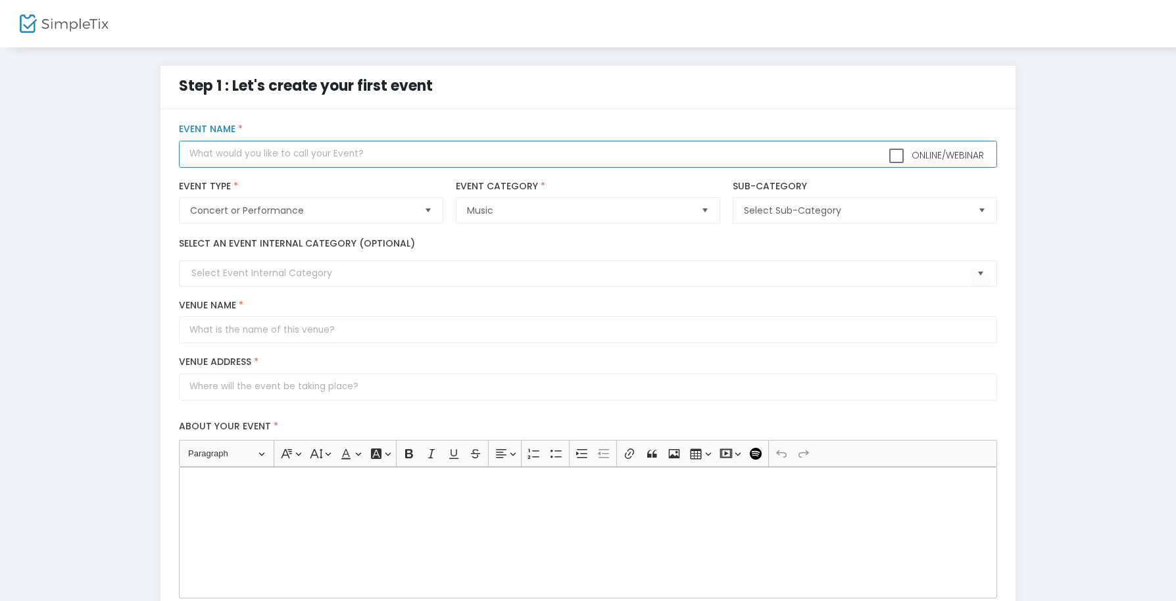
click at [281, 157] on input "text" at bounding box center [587, 154] width 817 height 27
type input "Kalos live at [GEOGRAPHIC_DATA]"
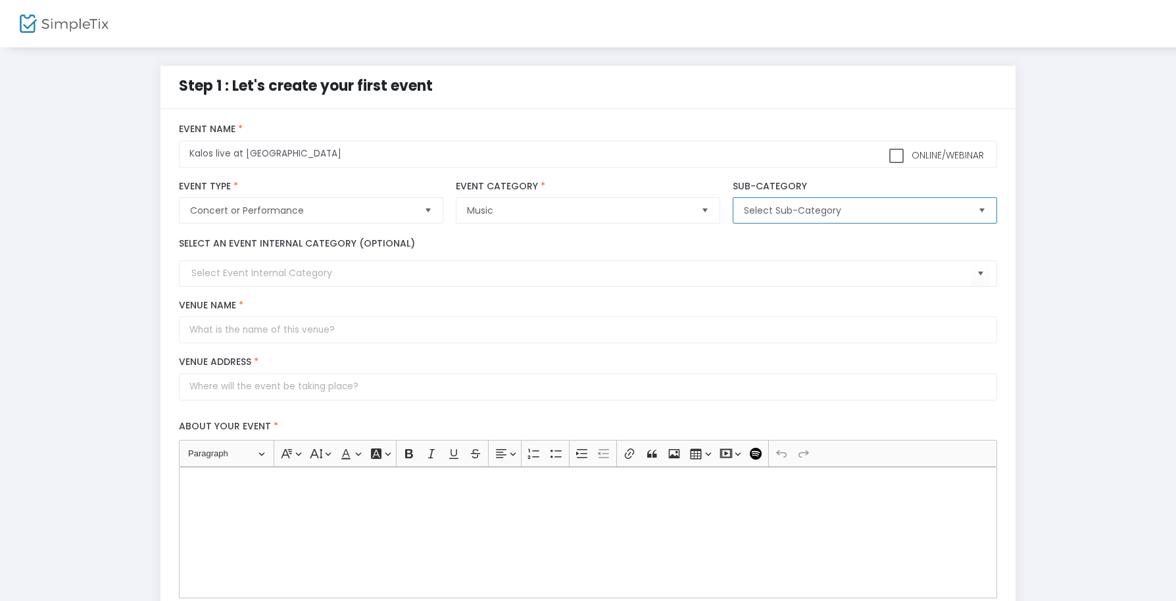
click at [809, 213] on span "Select Sub-Category" at bounding box center [855, 210] width 223 height 13
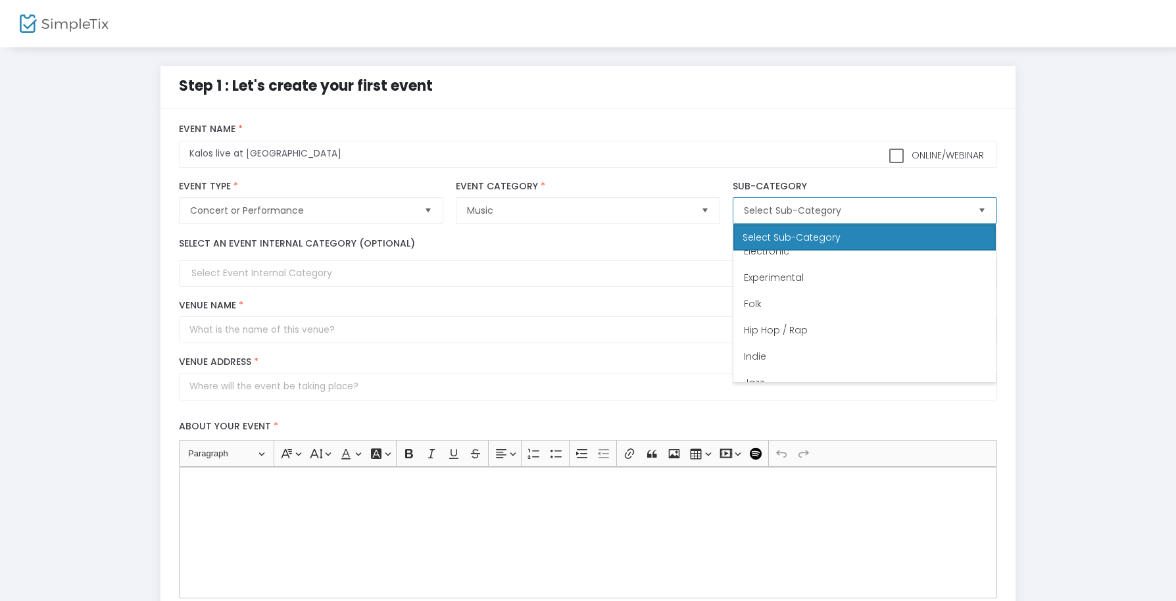
scroll to position [329, 0]
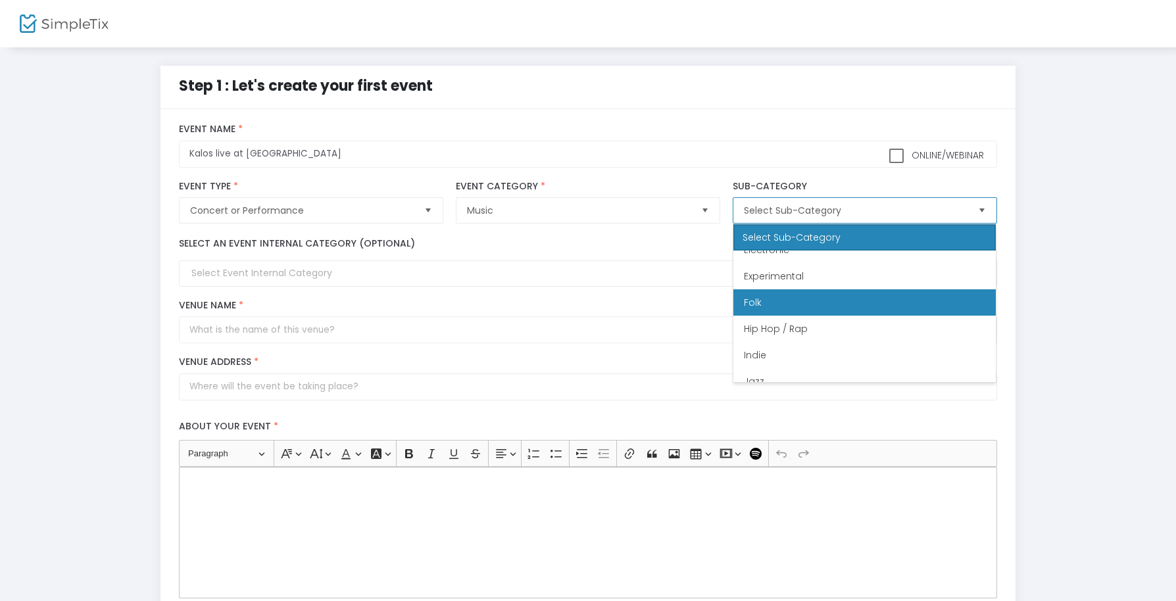
click at [800, 292] on li "Folk" at bounding box center [864, 302] width 262 height 26
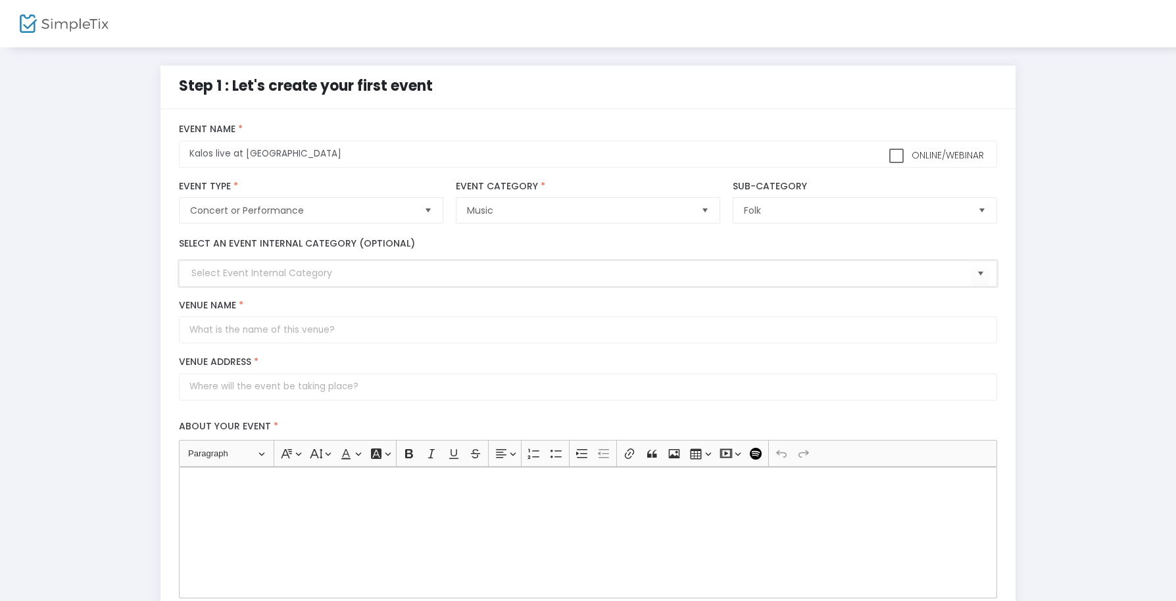
click at [285, 279] on input at bounding box center [580, 273] width 779 height 14
click at [971, 277] on span "Select" at bounding box center [980, 274] width 22 height 22
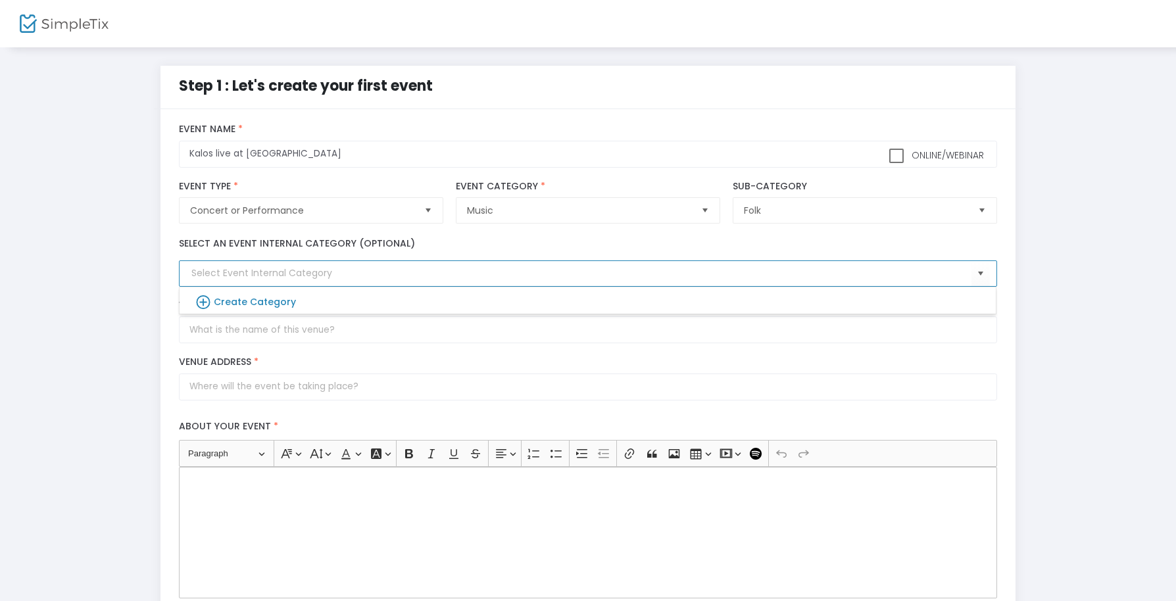
click at [106, 320] on div "Step 1 : Let's create your first event title : Kalos live at [GEOGRAPHIC_DATA] …" at bounding box center [588, 486] width 1136 height 840
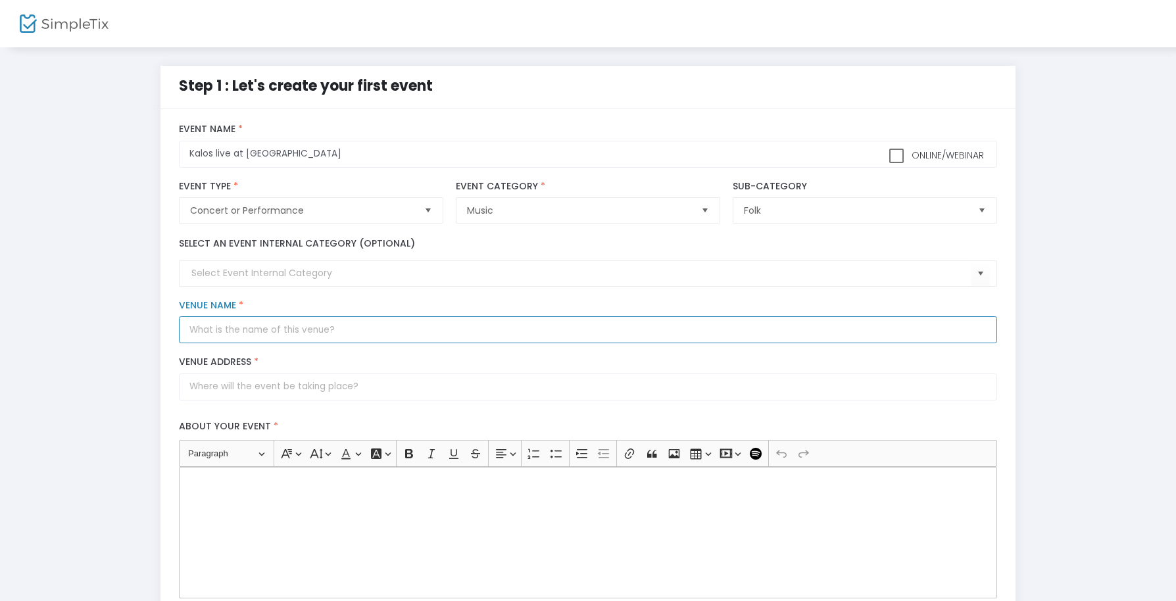
click at [252, 329] on input "Venue Name *" at bounding box center [587, 329] width 817 height 27
type input "[GEOGRAPHIC_DATA]"
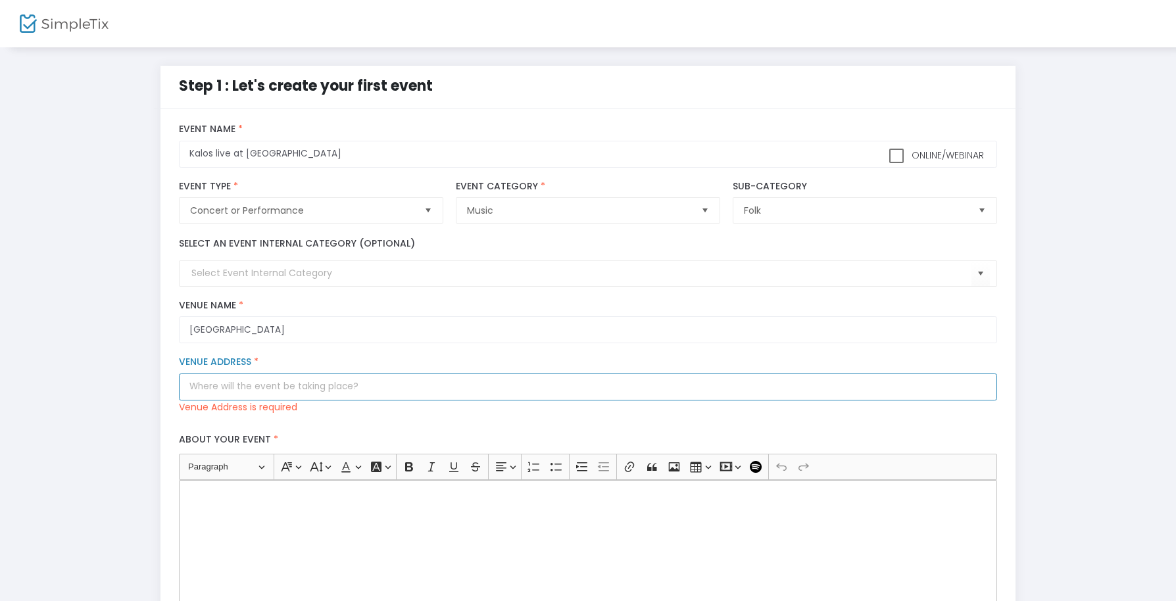
paste input "[STREET_ADDRESS]"
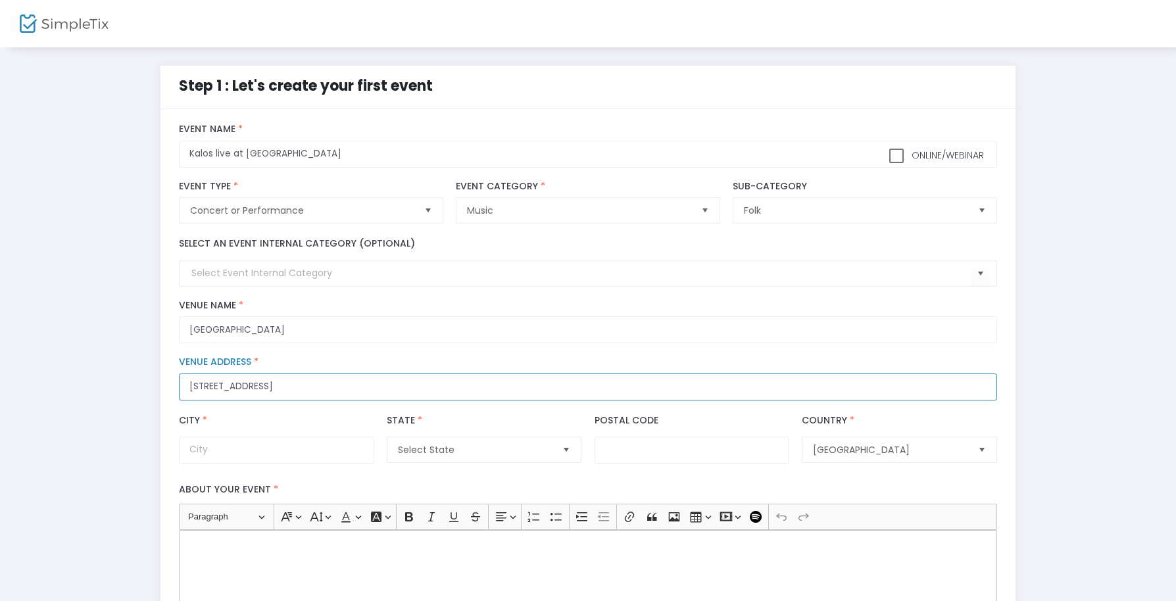
scroll to position [0, 0]
drag, startPoint x: 290, startPoint y: 387, endPoint x: 445, endPoint y: 390, distance: 155.2
click at [445, 390] on input "[STREET_ADDRESS]" at bounding box center [587, 386] width 817 height 27
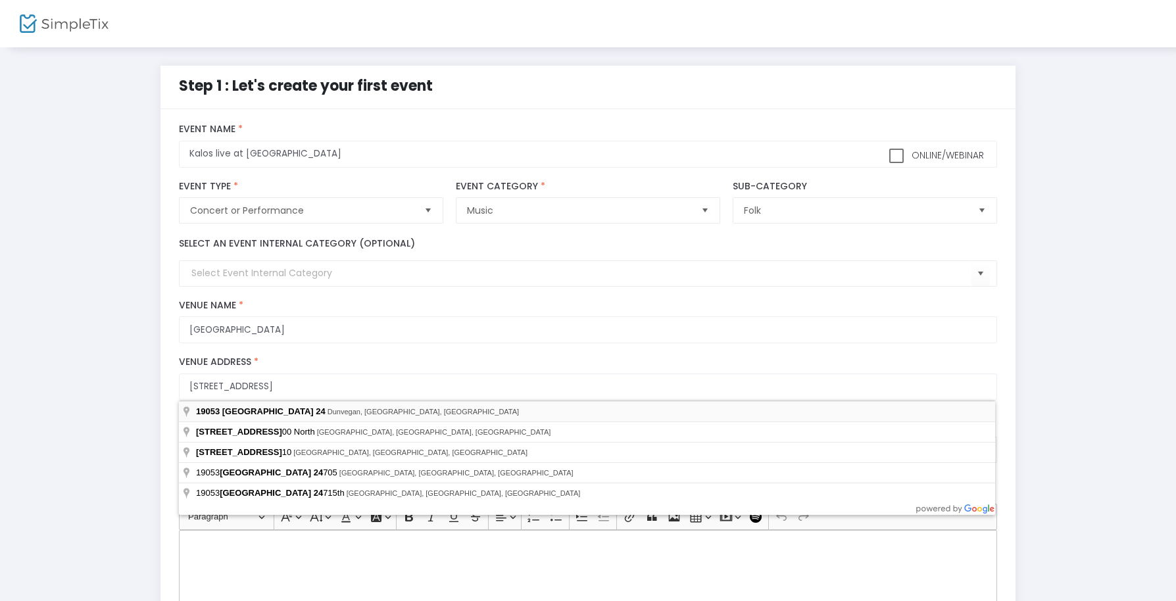
type input "[STREET_ADDRESS]"
type input "Dunvegan"
type input "K0C 1J0"
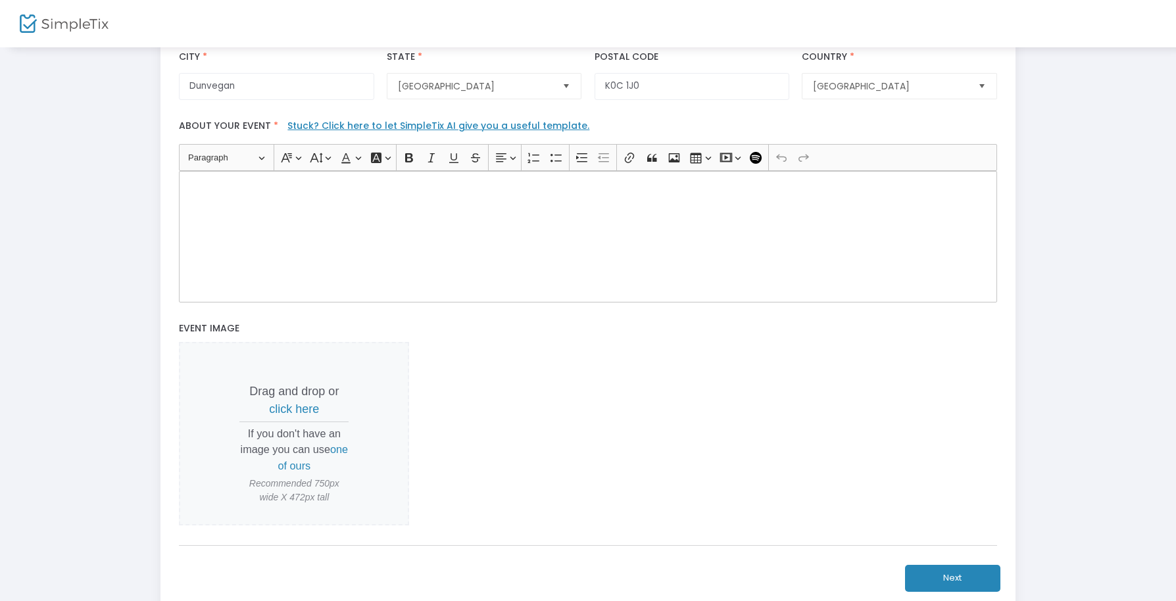
scroll to position [368, 0]
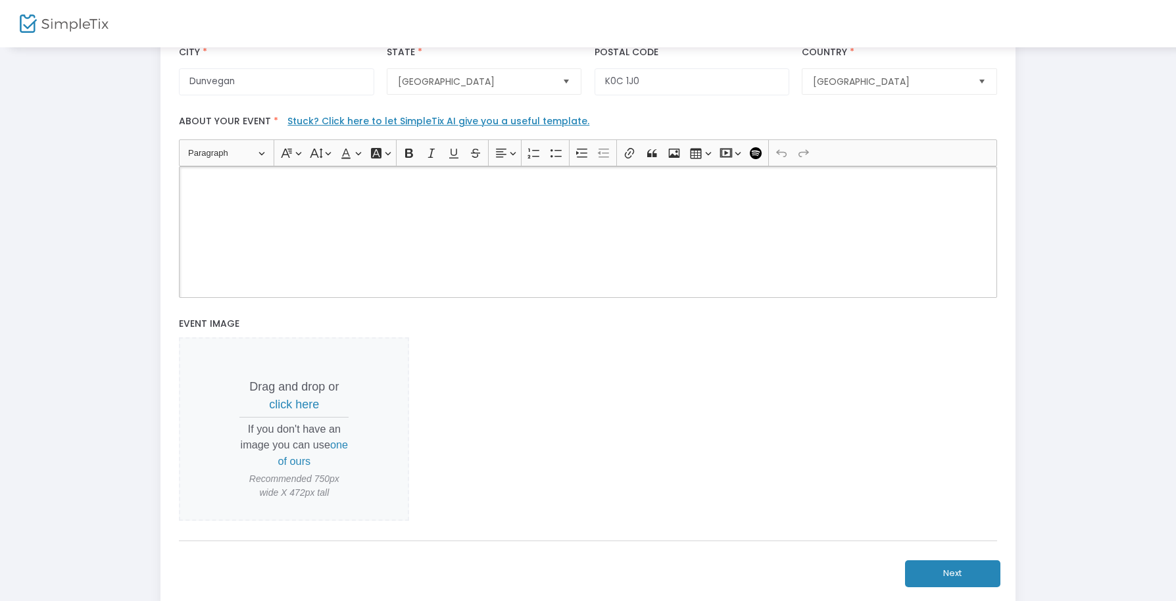
click at [335, 219] on div "Rich Text Editor, main" at bounding box center [587, 231] width 817 height 131
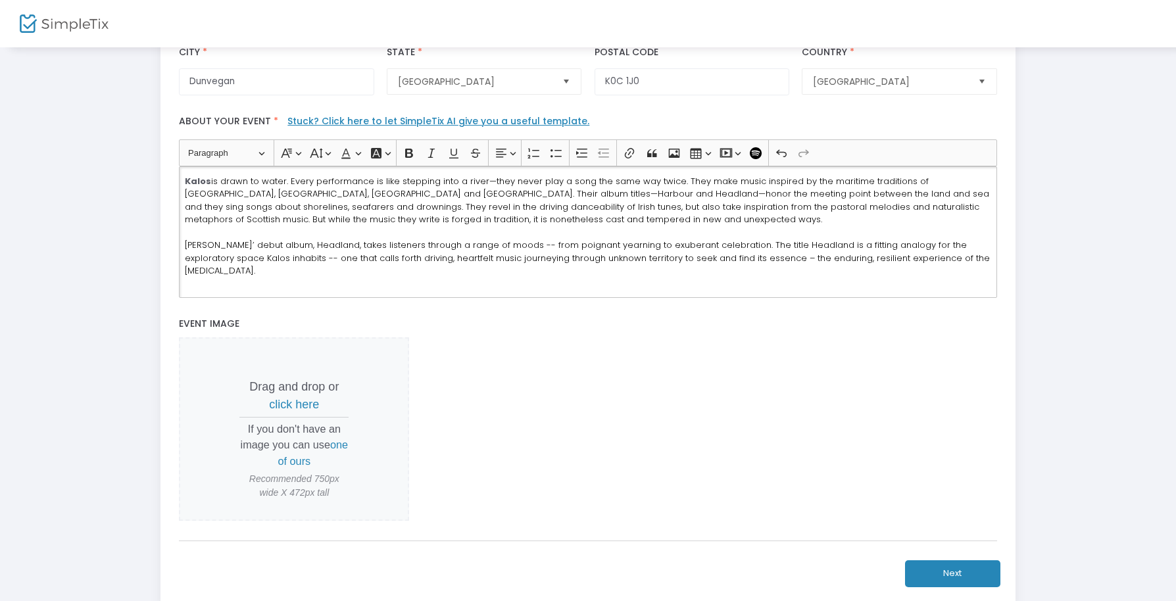
click at [292, 400] on span "click here" at bounding box center [294, 404] width 50 height 13
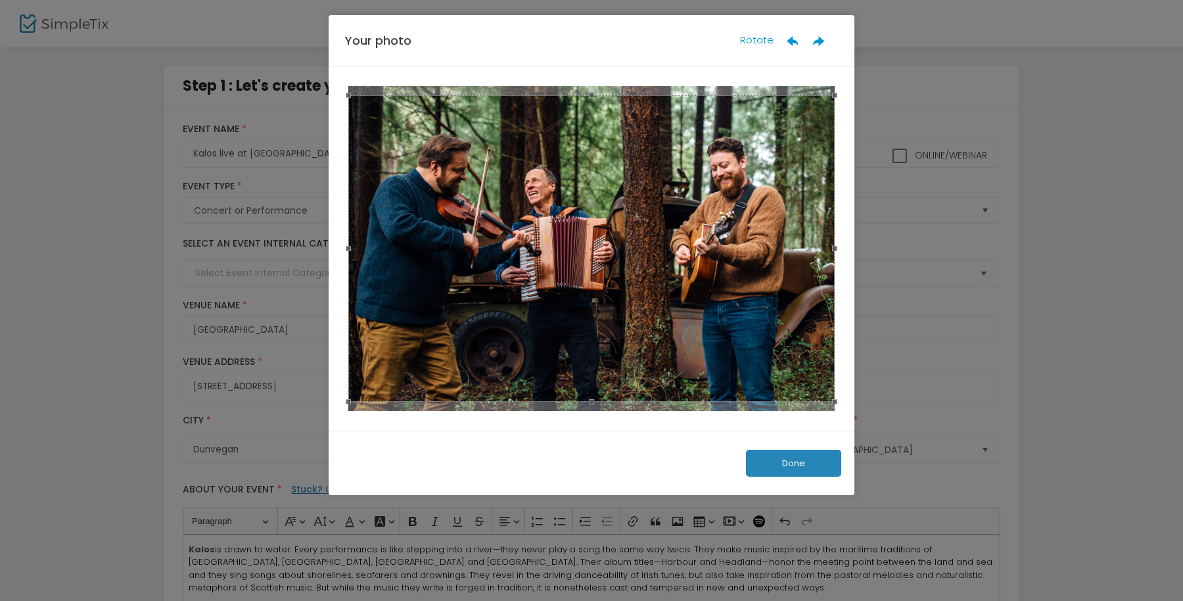
click at [775, 457] on button "Done" at bounding box center [793, 463] width 95 height 27
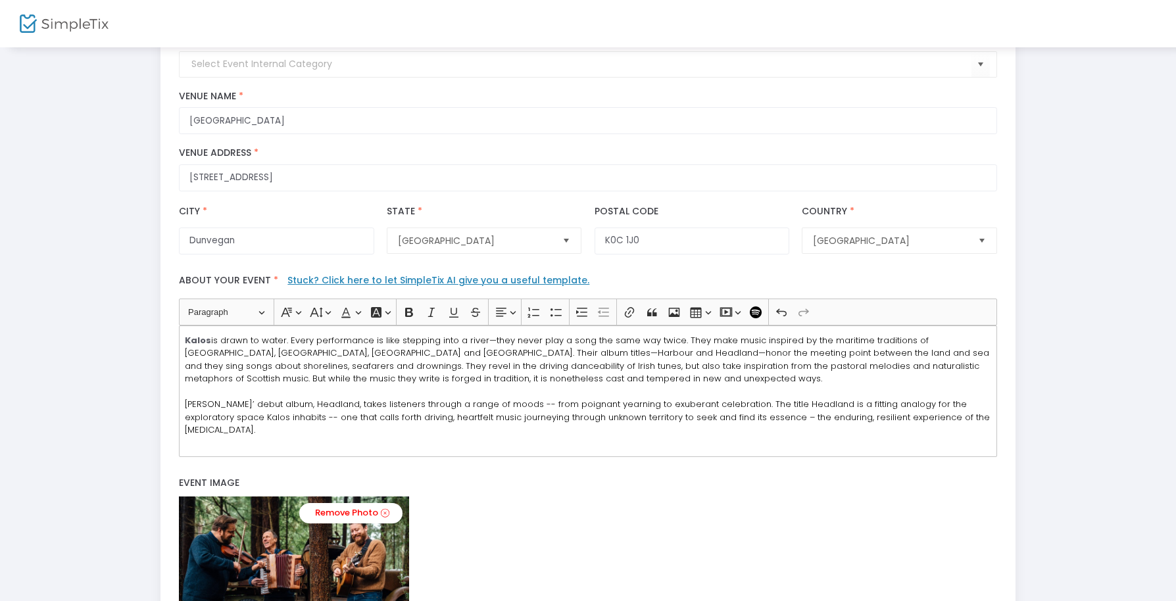
scroll to position [420, 0]
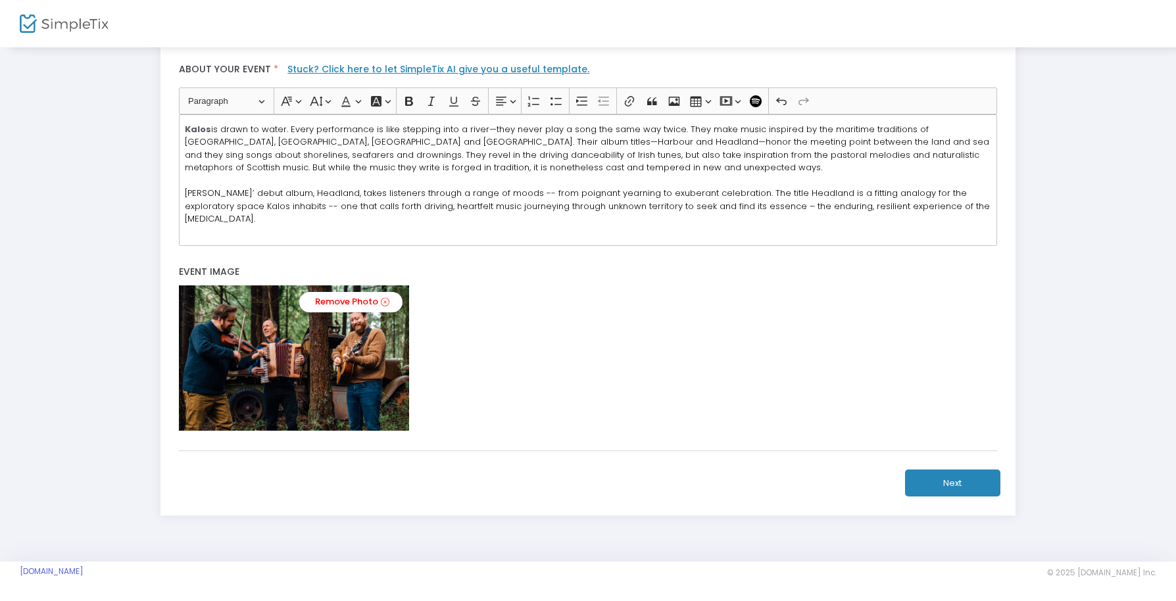
click at [940, 485] on button "Next" at bounding box center [952, 482] width 95 height 27
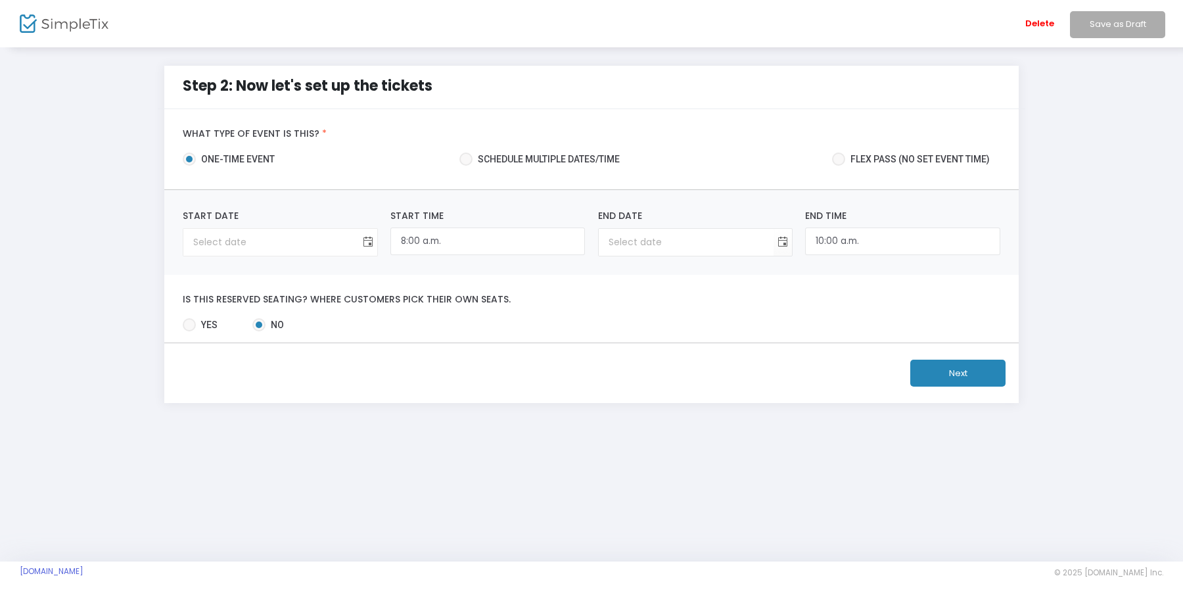
click at [367, 245] on span "Toggle calendar" at bounding box center [368, 242] width 22 height 22
type input "year-month-day"
click at [371, 238] on span "Toggle calendar" at bounding box center [368, 242] width 22 height 22
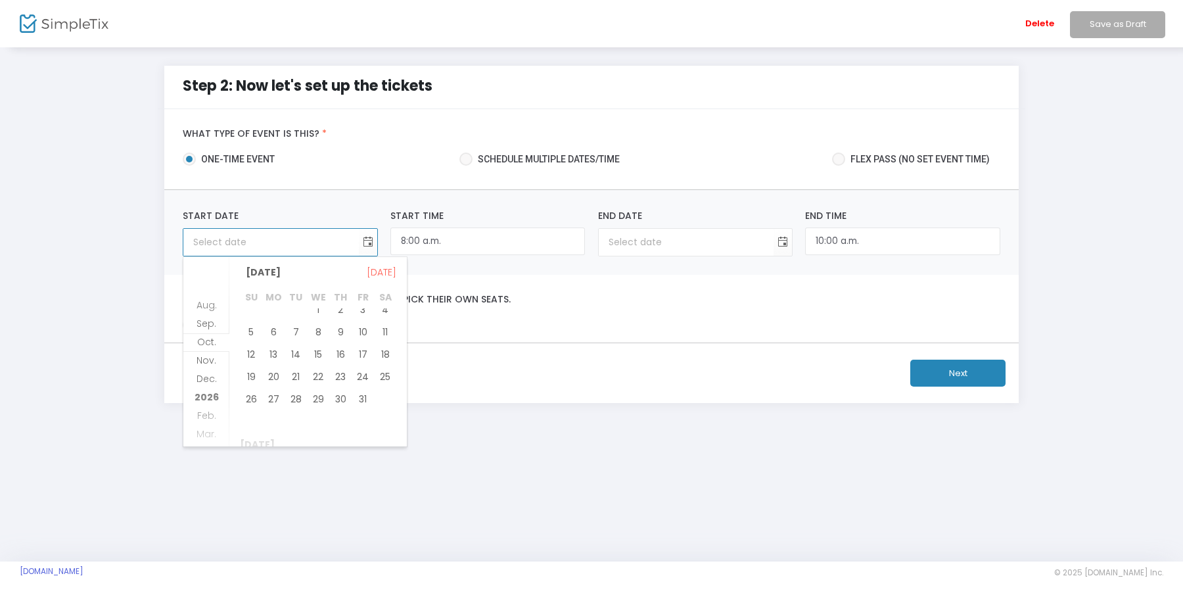
scroll to position [38, 0]
click at [383, 323] on span "11" at bounding box center [385, 325] width 22 height 22
type input "[DATE]"
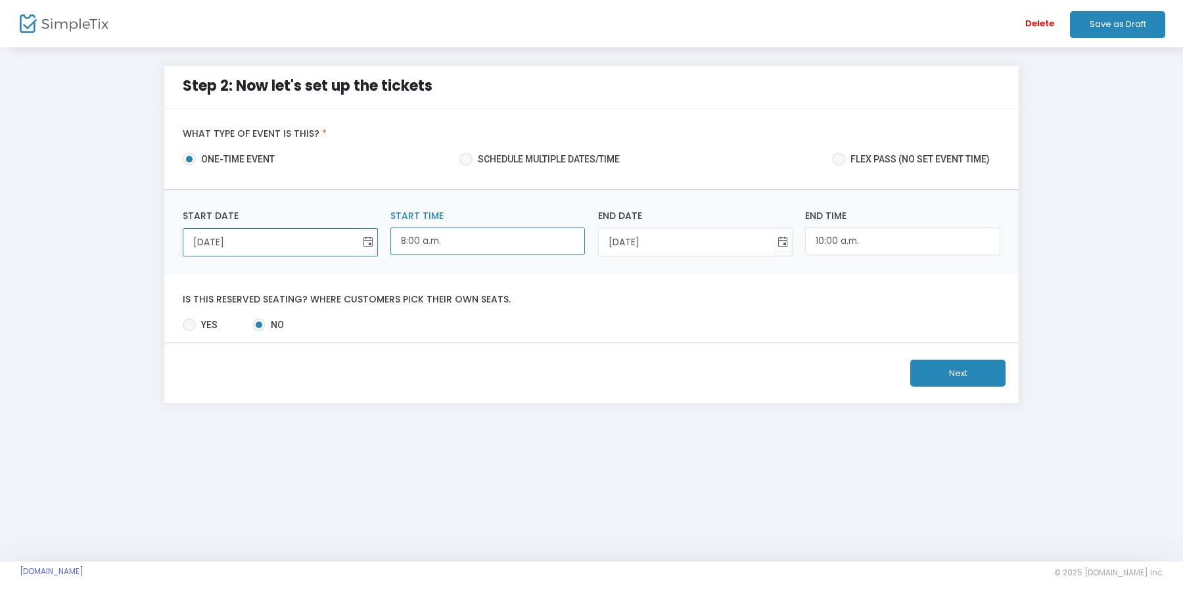
click at [466, 238] on input "8:00 a.m." at bounding box center [488, 241] width 195 height 28
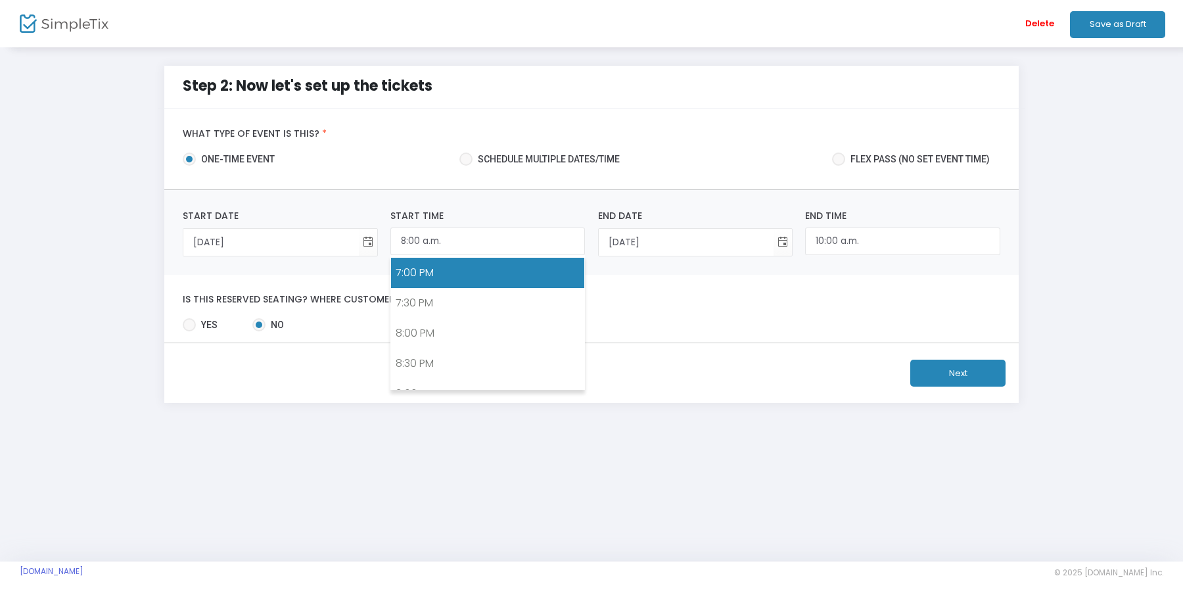
click at [466, 275] on link "7:00 PM" at bounding box center [487, 273] width 193 height 30
type input "7:00 p.m."
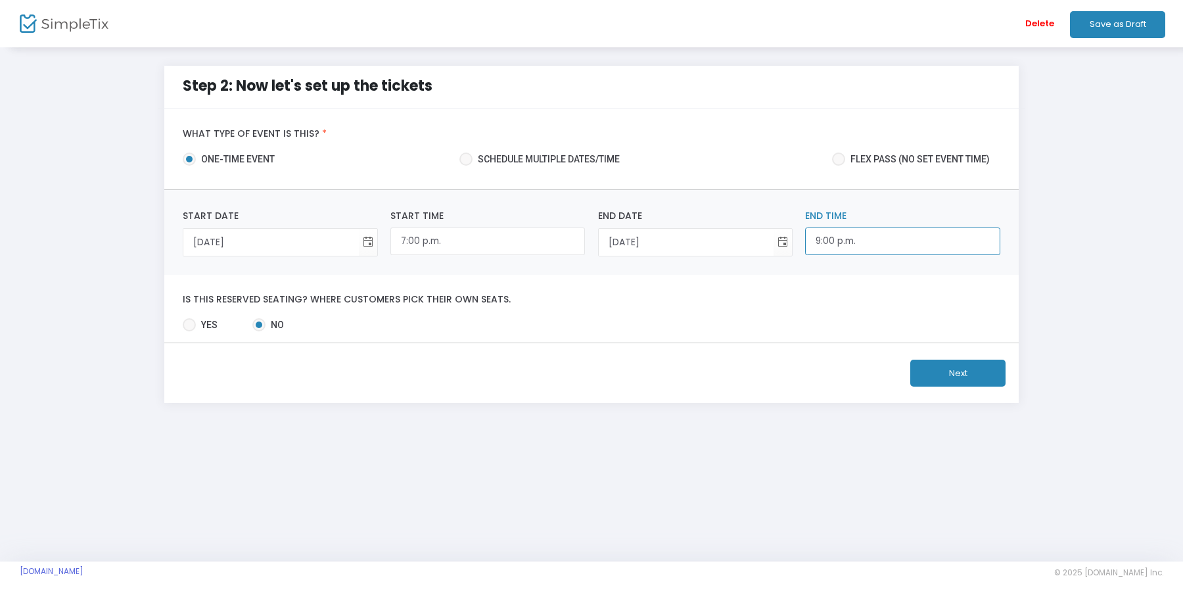
click at [820, 240] on input "9:00 p.m." at bounding box center [902, 241] width 195 height 28
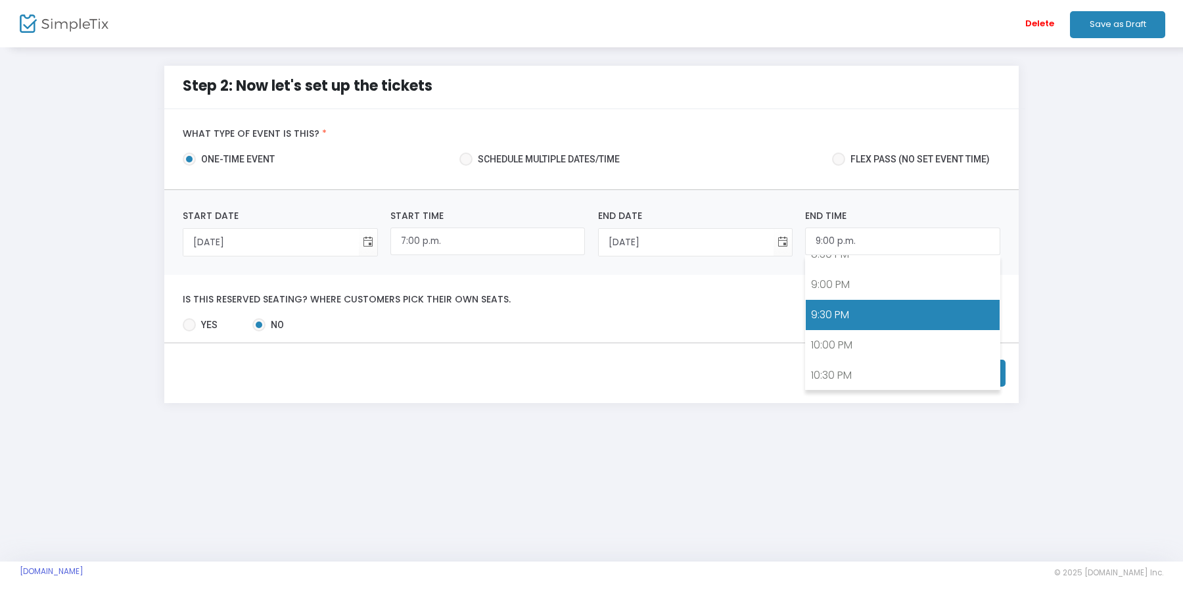
click at [879, 315] on link "9:30 PM" at bounding box center [902, 315] width 193 height 30
type input "9:30 p.m."
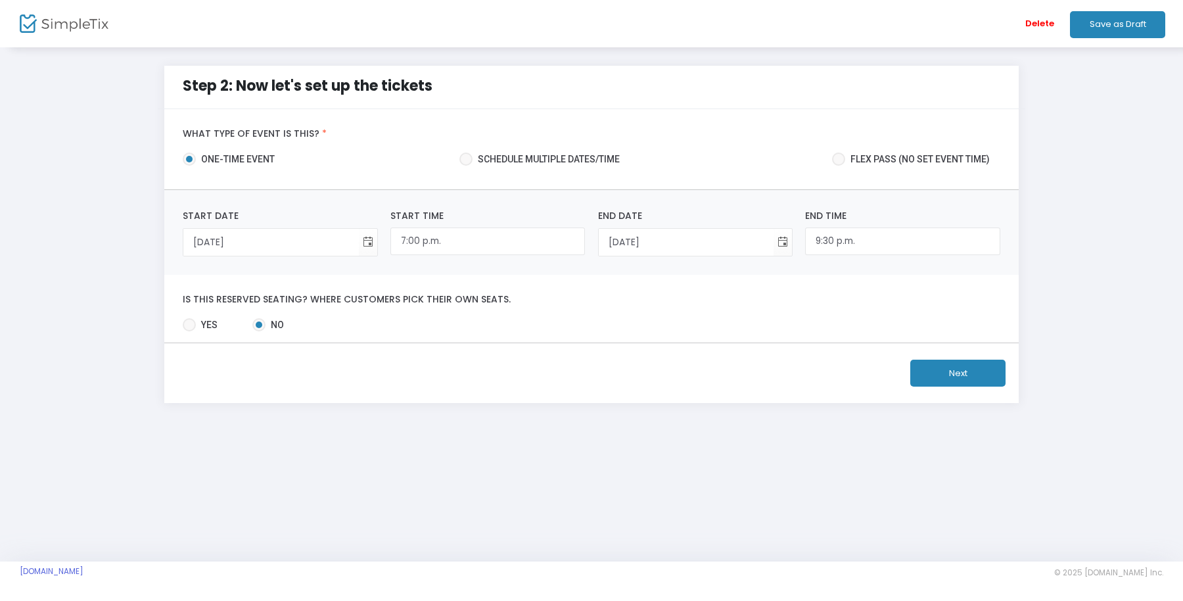
click at [954, 370] on button "Next" at bounding box center [958, 373] width 95 height 27
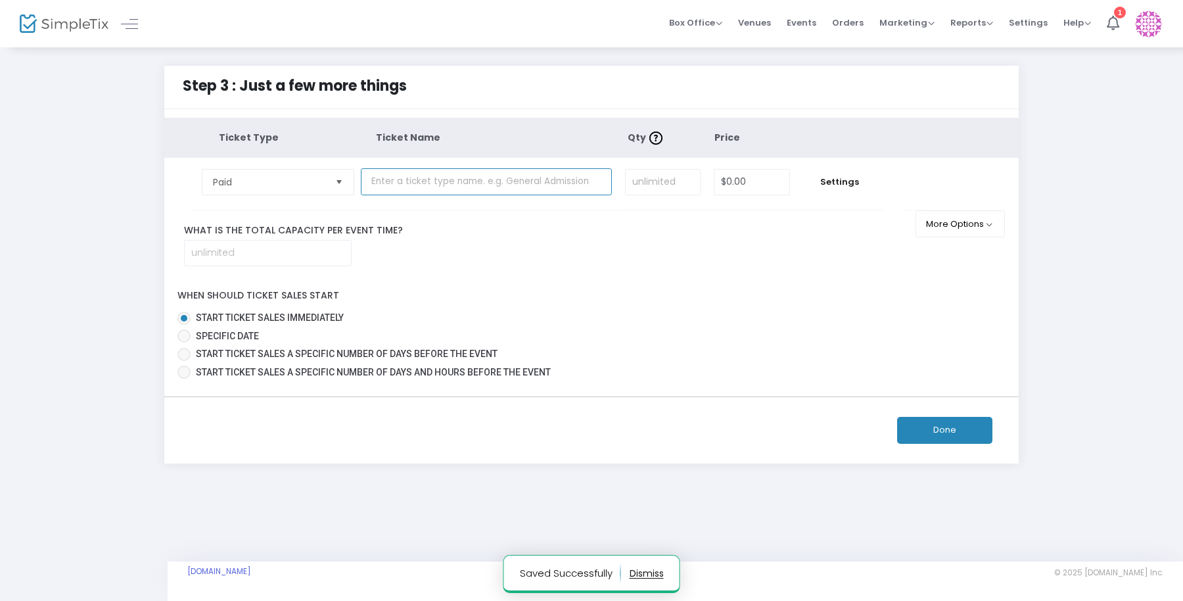
click at [549, 172] on input "text" at bounding box center [486, 181] width 251 height 27
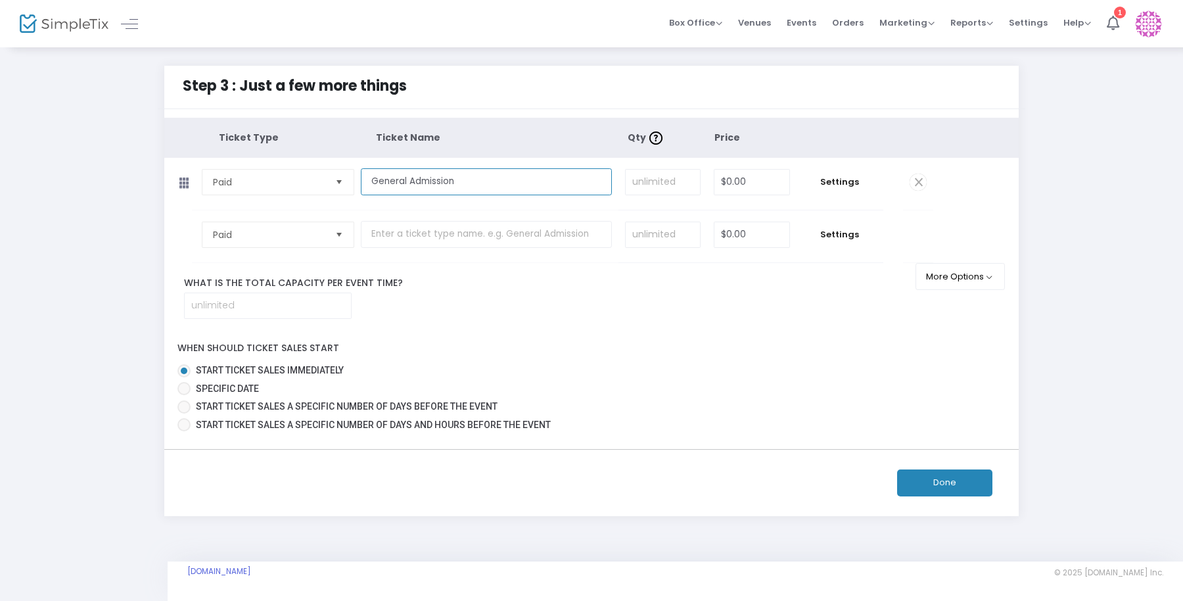
type input "General Admission"
click at [342, 306] on input at bounding box center [268, 305] width 166 height 25
click at [734, 178] on input "0" at bounding box center [752, 182] width 75 height 25
click at [930, 276] on button "More Options" at bounding box center [961, 276] width 90 height 27
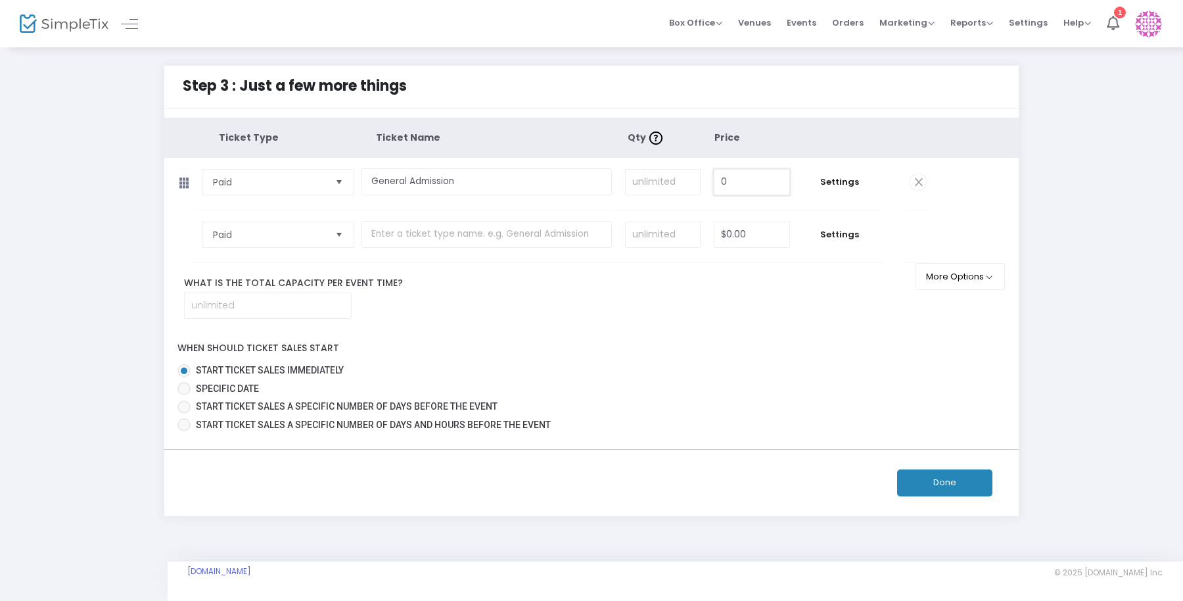
click at [760, 178] on input "0" at bounding box center [752, 182] width 75 height 25
type input "$0.00"
click at [312, 298] on input at bounding box center [268, 305] width 166 height 25
type input "90"
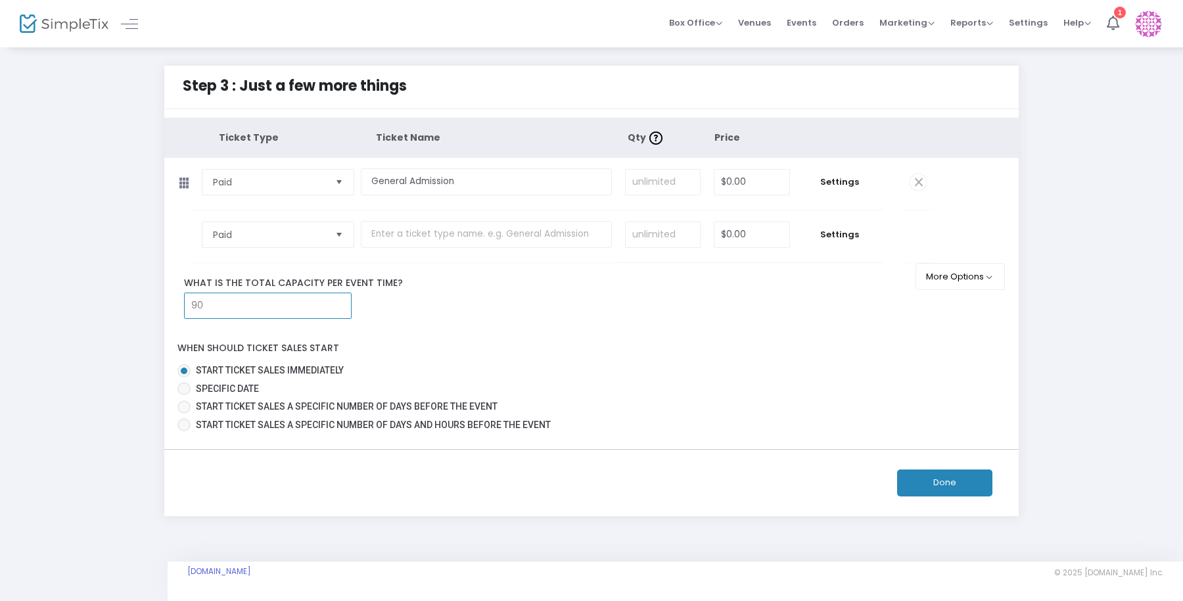
click at [535, 340] on div "When should ticket sales start Start ticket sales immediately Specific Date Sta…" at bounding box center [592, 383] width 868 height 105
click at [965, 284] on button "More Options" at bounding box center [961, 276] width 90 height 27
click at [988, 232] on tbody "Paid Required. $0.00 Settings Ticket Description Required. ON OFF Editor mode T…" at bounding box center [591, 236] width 855 height 53
click at [732, 175] on input "0" at bounding box center [752, 182] width 75 height 25
type input "$0.00"
